Goal: Task Accomplishment & Management: Manage account settings

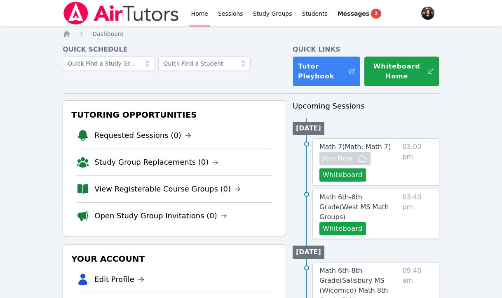
click at [364, 150] on span "03:00 pm" at bounding box center [417, 162] width 30 height 40
click at [362, 149] on span "Math 7 ( Math: Math 7 )" at bounding box center [355, 147] width 72 height 8
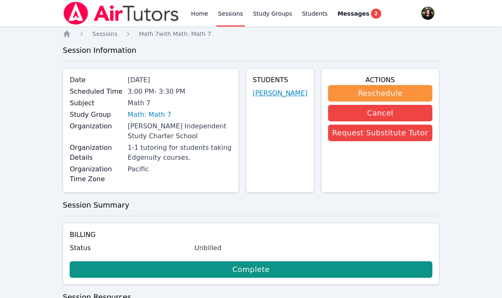
click at [270, 98] on link "[PERSON_NAME]" at bounding box center [280, 93] width 55 height 10
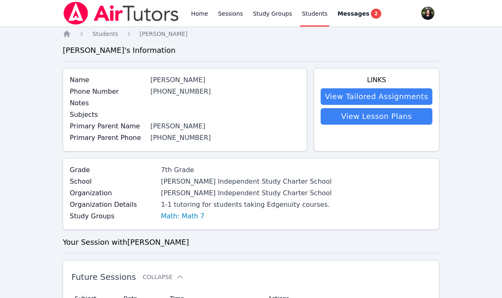
drag, startPoint x: 149, startPoint y: 75, endPoint x: 238, endPoint y: 83, distance: 89.4
click at [238, 83] on div "Name [PERSON_NAME]" at bounding box center [185, 81] width 230 height 12
copy div "[PERSON_NAME]"
click at [119, 5] on img at bounding box center [121, 13] width 117 height 23
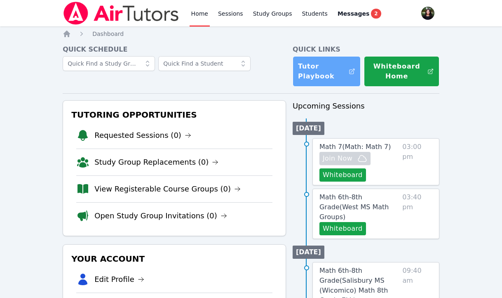
click at [326, 80] on link "Tutor Playbook" at bounding box center [327, 71] width 68 height 31
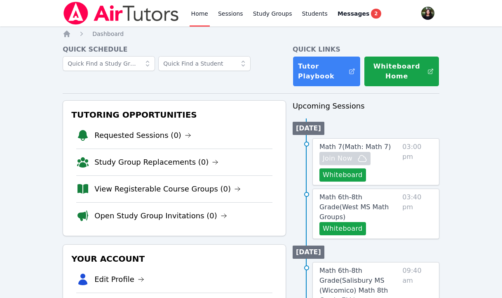
click at [133, 20] on img at bounding box center [121, 13] width 117 height 23
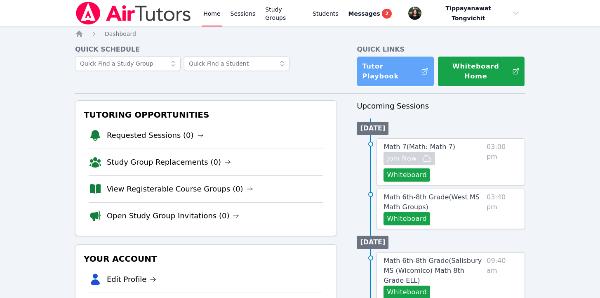
click at [364, 65] on link "Tutor Playbook" at bounding box center [395, 71] width 77 height 31
click at [116, 16] on img at bounding box center [133, 13] width 117 height 23
click at [364, 143] on span "Math 7 ( Math: Math 7 )" at bounding box center [419, 147] width 72 height 8
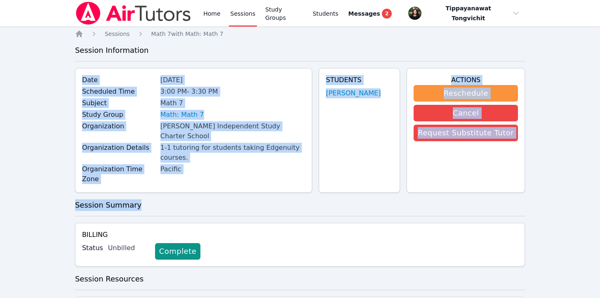
drag, startPoint x: 76, startPoint y: 73, endPoint x: 229, endPoint y: 182, distance: 187.4
click at [229, 182] on div "Home Sessions Math 7 with Math: Math 7 Session Information Date [DATE] Schedule…" at bounding box center [300, 196] width 450 height 333
drag, startPoint x: 223, startPoint y: 160, endPoint x: 203, endPoint y: 152, distance: 21.5
click at [197, 153] on div "Organization Details 1-1 tutoring for students taking Edgenuity courses." at bounding box center [193, 153] width 223 height 21
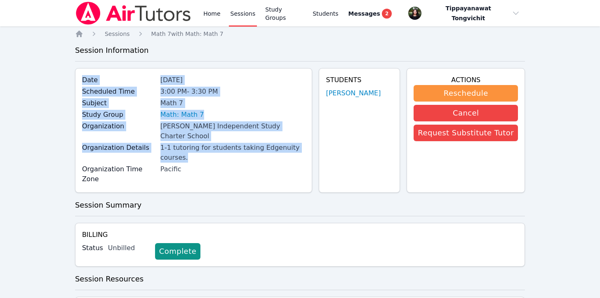
drag, startPoint x: 213, startPoint y: 151, endPoint x: 84, endPoint y: 79, distance: 148.4
click at [84, 79] on div "Date [DATE] Scheduled Time 3:00 PM - 3:30 PM Subject Math 7 Study Group Math: M…" at bounding box center [193, 130] width 237 height 124
click at [79, 75] on div "Date [DATE] Scheduled Time 3:00 PM - 3:30 PM Subject Math 7 Study Group Math: M…" at bounding box center [193, 130] width 237 height 124
drag, startPoint x: 79, startPoint y: 75, endPoint x: 197, endPoint y: 163, distance: 147.1
click at [197, 163] on div "Date [DATE] Scheduled Time 3:00 PM - 3:30 PM Subject Math 7 Study Group Math: M…" at bounding box center [193, 130] width 237 height 124
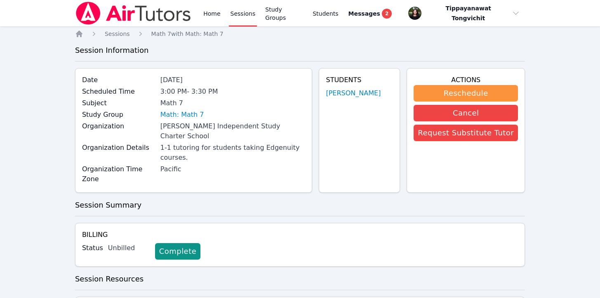
click at [266, 105] on div "Math 7" at bounding box center [232, 103] width 145 height 10
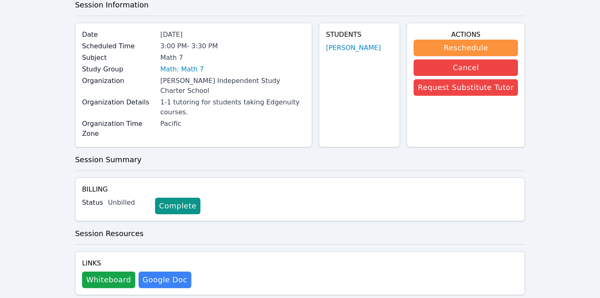
scroll to position [46, 0]
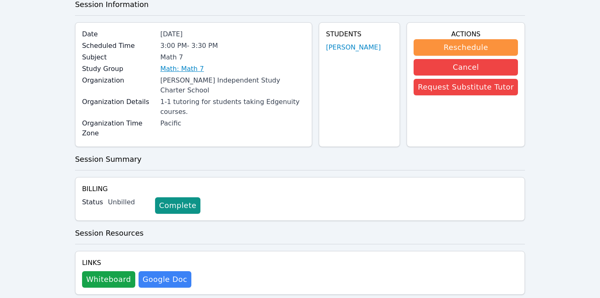
click at [192, 65] on link "Math: Math 7" at bounding box center [182, 69] width 44 height 10
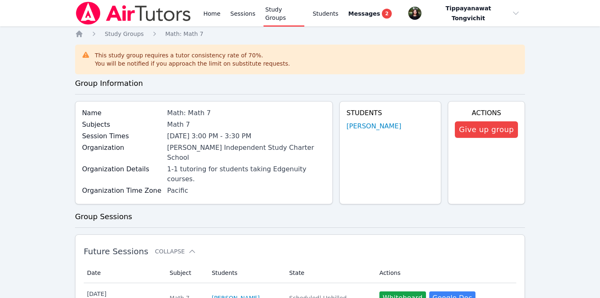
scroll to position [46, 0]
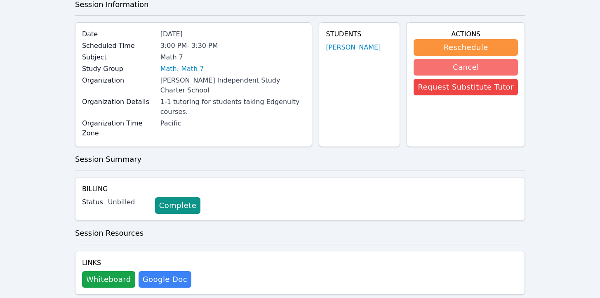
click at [364, 68] on button "Cancel" at bounding box center [465, 67] width 104 height 16
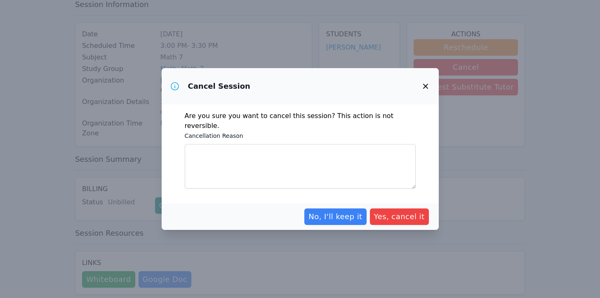
click at [327, 138] on div "Cancellation Reason" at bounding box center [300, 160] width 231 height 58
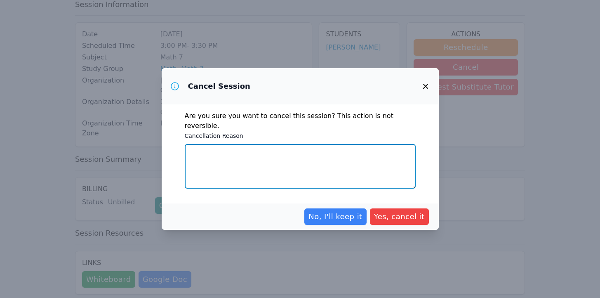
click at [319, 144] on textarea "Cancellation Reason" at bounding box center [300, 166] width 231 height 45
type textarea "student requested"
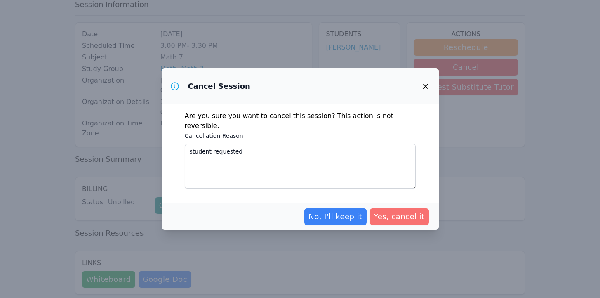
click at [364, 215] on span "Yes, cancel it" at bounding box center [399, 217] width 51 height 12
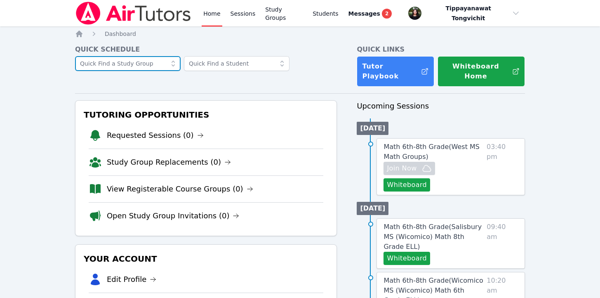
click at [153, 63] on input "text" at bounding box center [128, 63] width 106 height 15
type input "gua"
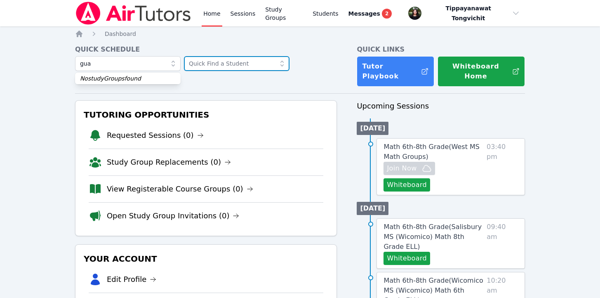
click at [213, 67] on input "text" at bounding box center [237, 63] width 106 height 15
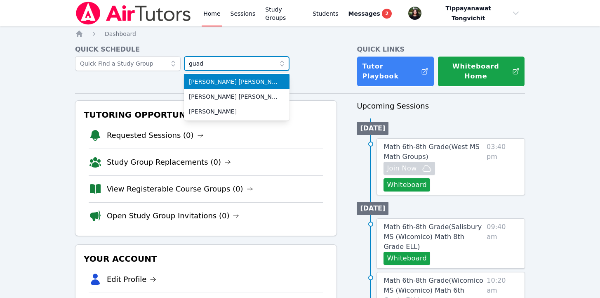
type input "guad"
click at [215, 82] on span "[PERSON_NAME] [PERSON_NAME]" at bounding box center [237, 81] width 96 height 8
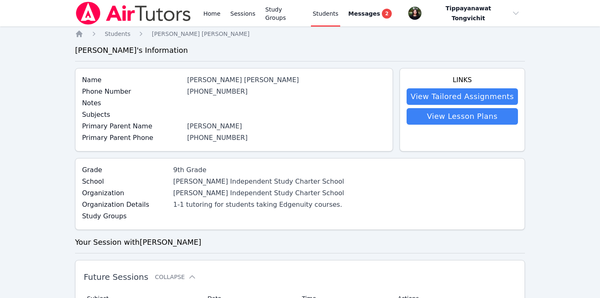
click at [124, 10] on img at bounding box center [133, 13] width 117 height 23
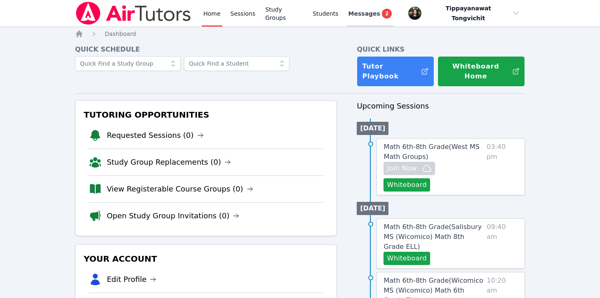
click at [354, 16] on span "Messages" at bounding box center [364, 13] width 32 height 8
